Goal: Information Seeking & Learning: Learn about a topic

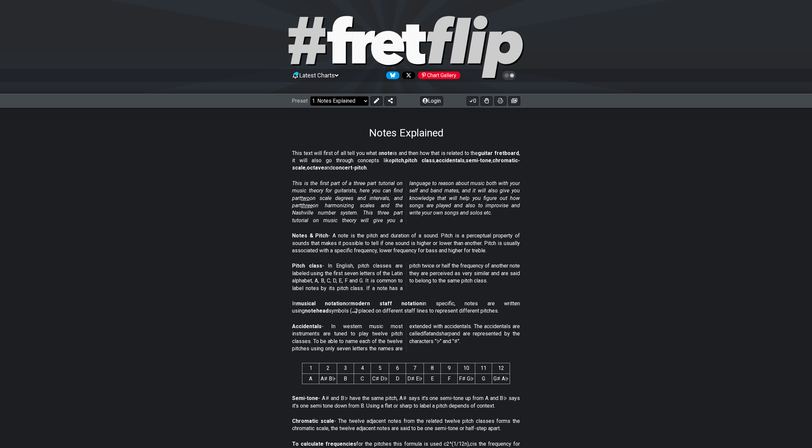
click at [324, 100] on select "Welcome to #fretflip! Initial Preset Custom Preset Minor Pentatonic Major Penta…" at bounding box center [339, 100] width 58 height 9
click at [310, 96] on select "Welcome to #fretflip! Initial Preset Custom Preset Minor Pentatonic Major Penta…" at bounding box center [339, 100] width 58 height 9
select select "/minor-pentatonic"
select select "C"
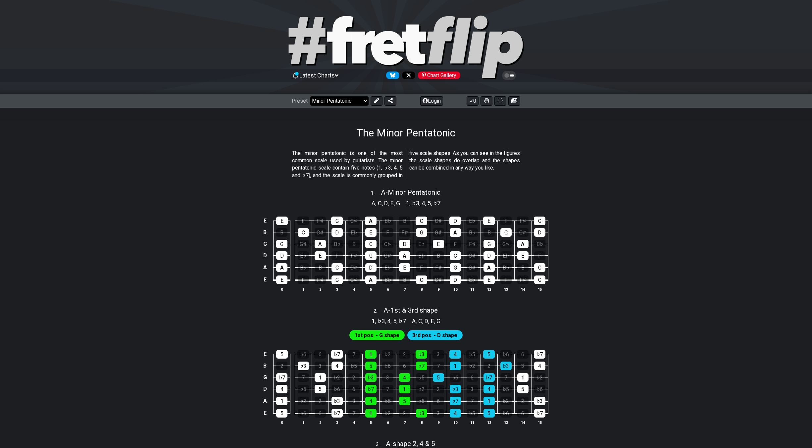
click at [329, 104] on select "Welcome to #fretflip! Initial Preset Custom Preset Minor Pentatonic Major Penta…" at bounding box center [339, 100] width 58 height 9
click at [310, 96] on select "Welcome to #fretflip! Initial Preset Custom Preset Minor Pentatonic Major Penta…" at bounding box center [339, 100] width 58 height 9
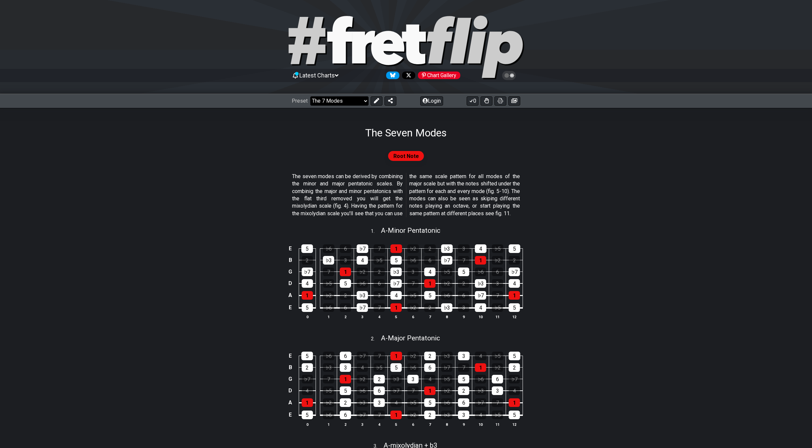
click at [343, 99] on select "Welcome to #fretflip! Initial Preset Custom Preset Minor Pentatonic Major Penta…" at bounding box center [339, 100] width 58 height 9
click at [310, 96] on select "Welcome to #fretflip! Initial Preset Custom Preset Minor Pentatonic Major Penta…" at bounding box center [339, 100] width 58 height 9
select select "/the-7-modes"
select select "C"
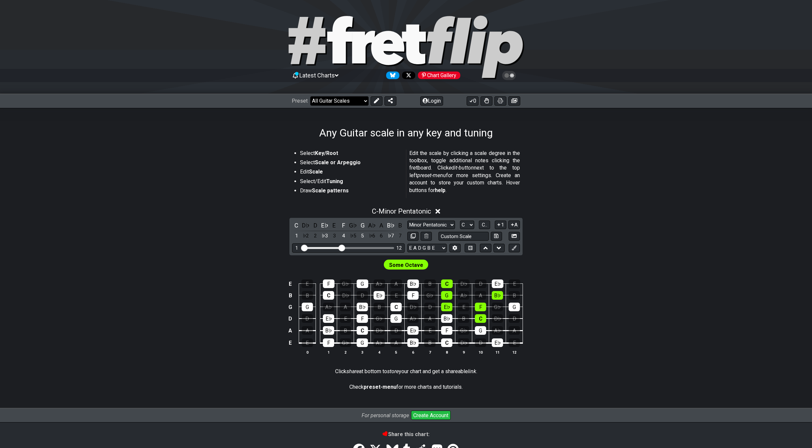
click at [347, 102] on select "Welcome to #fretflip! Initial Preset Custom Preset Minor Pentatonic Major Penta…" at bounding box center [339, 100] width 58 height 9
click at [310, 96] on select "Welcome to #fretflip! Initial Preset Custom Preset Minor Pentatonic Major Penta…" at bounding box center [339, 100] width 58 height 9
select select "/3nps-caged-shapes"
select select "A"
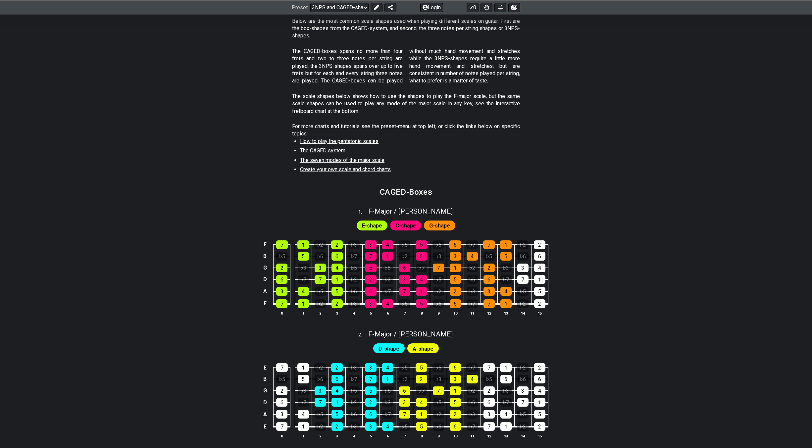
scroll to position [55, 0]
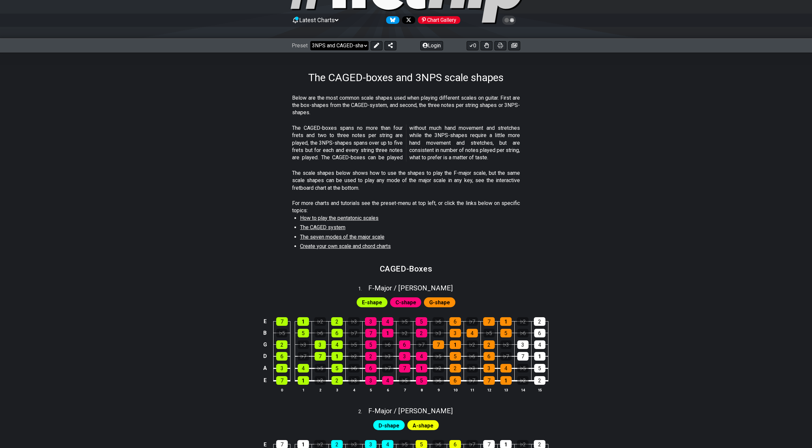
click at [353, 44] on select "Welcome to #fretflip! Initial Preset Custom Preset Minor Pentatonic Major Penta…" at bounding box center [339, 45] width 58 height 9
click at [310, 41] on select "Welcome to #fretflip! Initial Preset Custom Preset Minor Pentatonic Major Penta…" at bounding box center [339, 45] width 58 height 9
select select "/guitar-scales-generator"
select select "A"
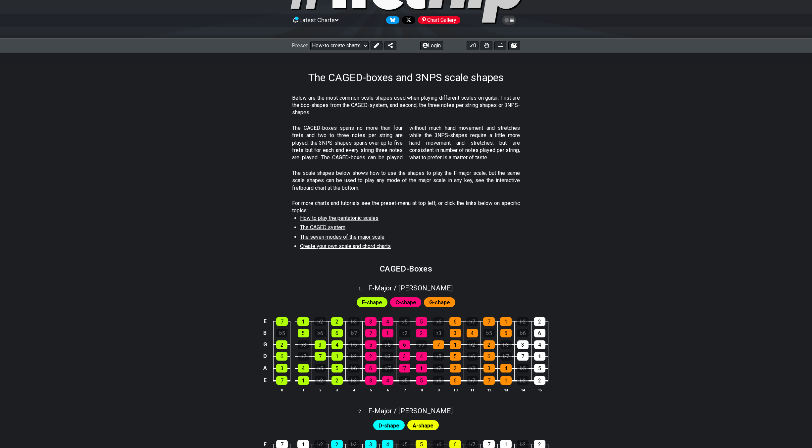
select select "A"
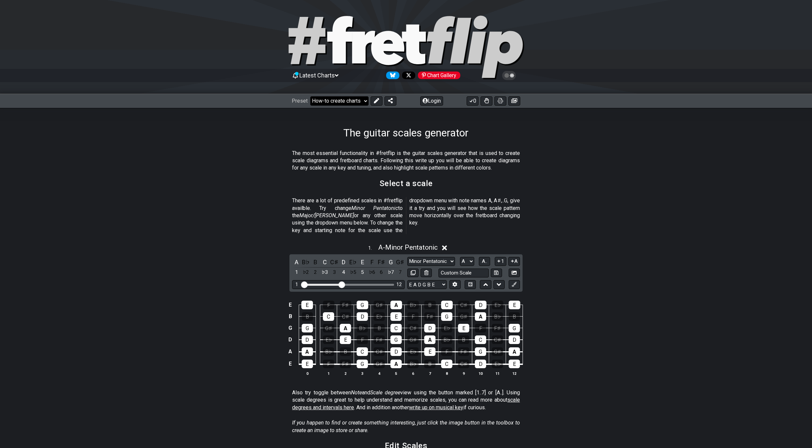
click at [349, 99] on select "Welcome to #fretflip! Initial Preset Custom Preset Minor Pentatonic Major Penta…" at bounding box center [339, 100] width 58 height 9
click at [310, 96] on select "Welcome to #fretflip! Initial Preset Custom Preset Minor Pentatonic Major Penta…" at bounding box center [339, 100] width 58 height 9
select select "/major-triad-arpeggios"
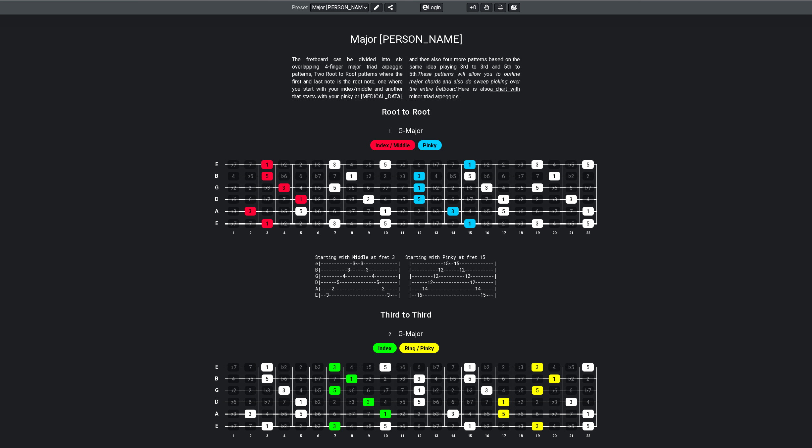
scroll to position [331, 0]
